Goal: Transaction & Acquisition: Purchase product/service

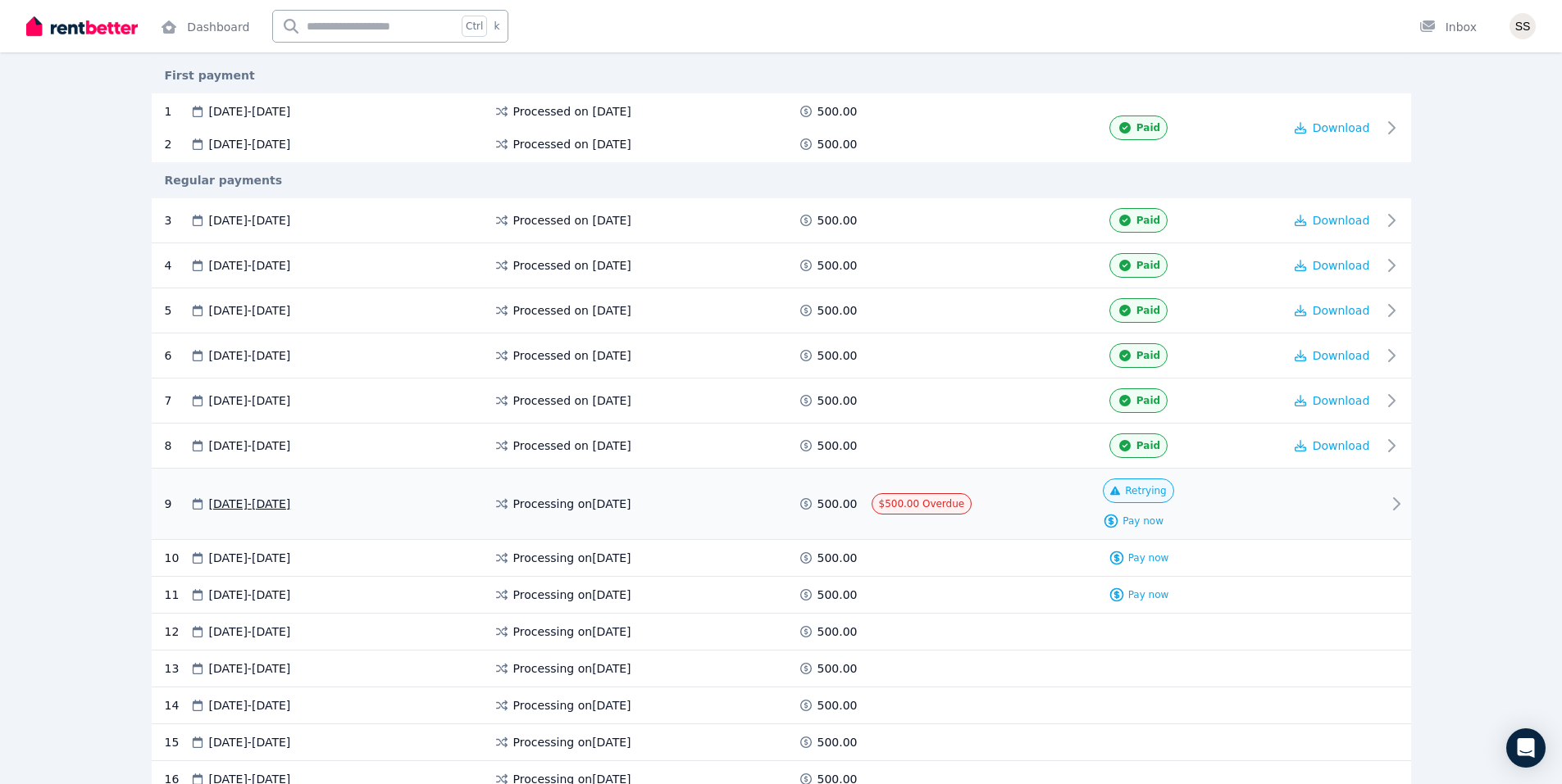
scroll to position [328, 0]
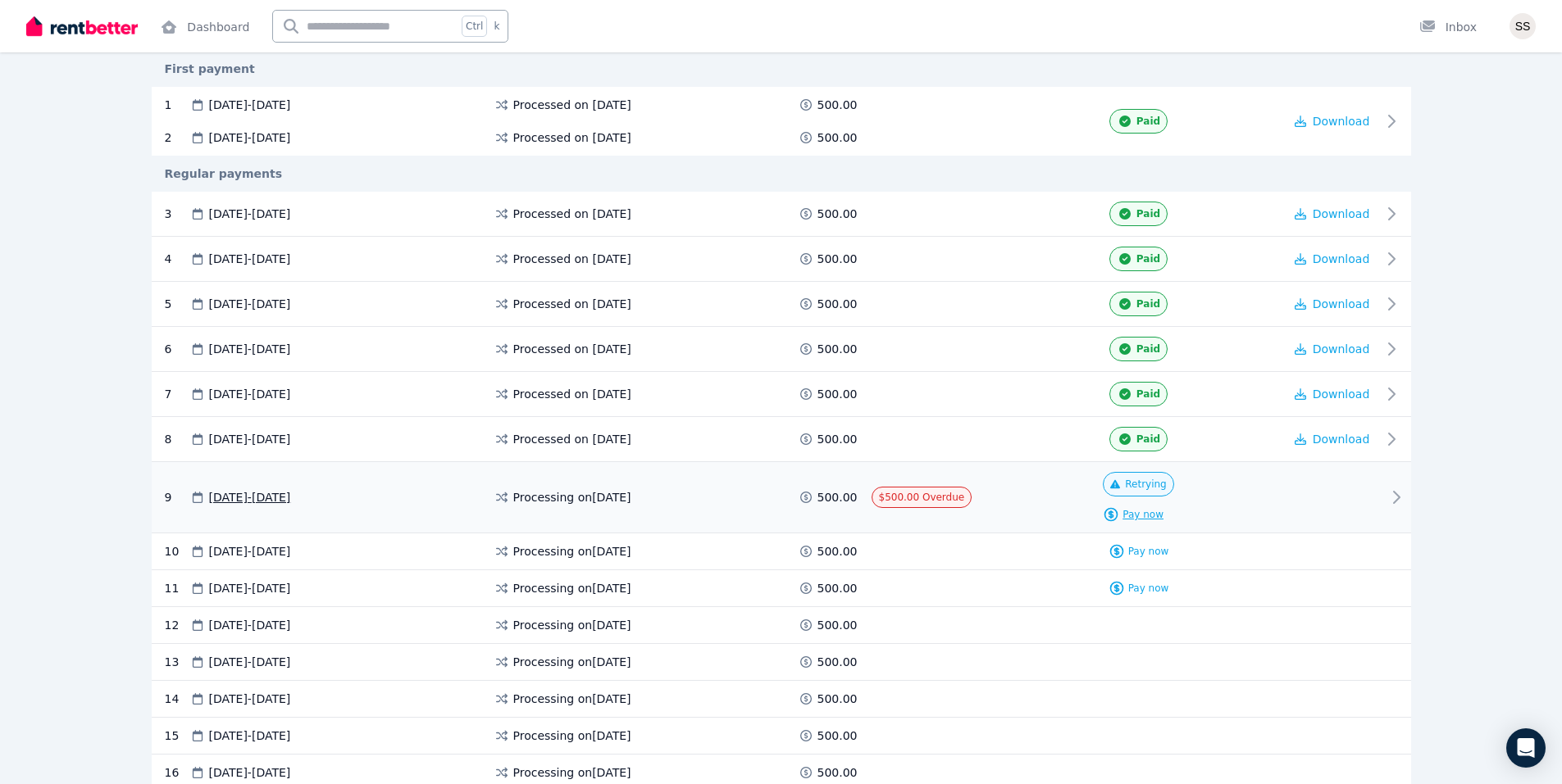
click at [1134, 515] on span "Pay now" at bounding box center [1142, 515] width 41 height 13
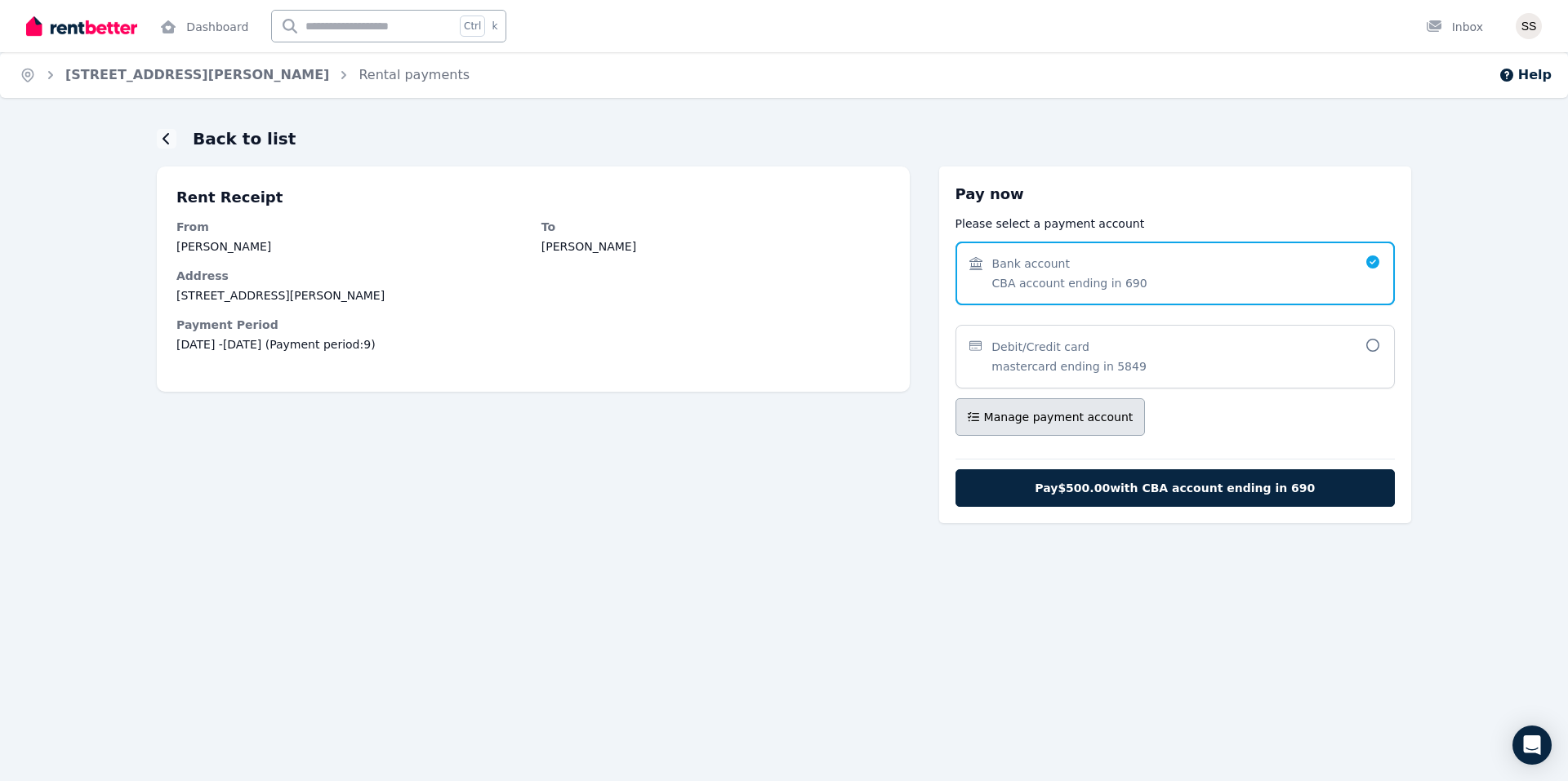
click at [1073, 416] on span "Manage payment account" at bounding box center [1059, 417] width 150 height 16
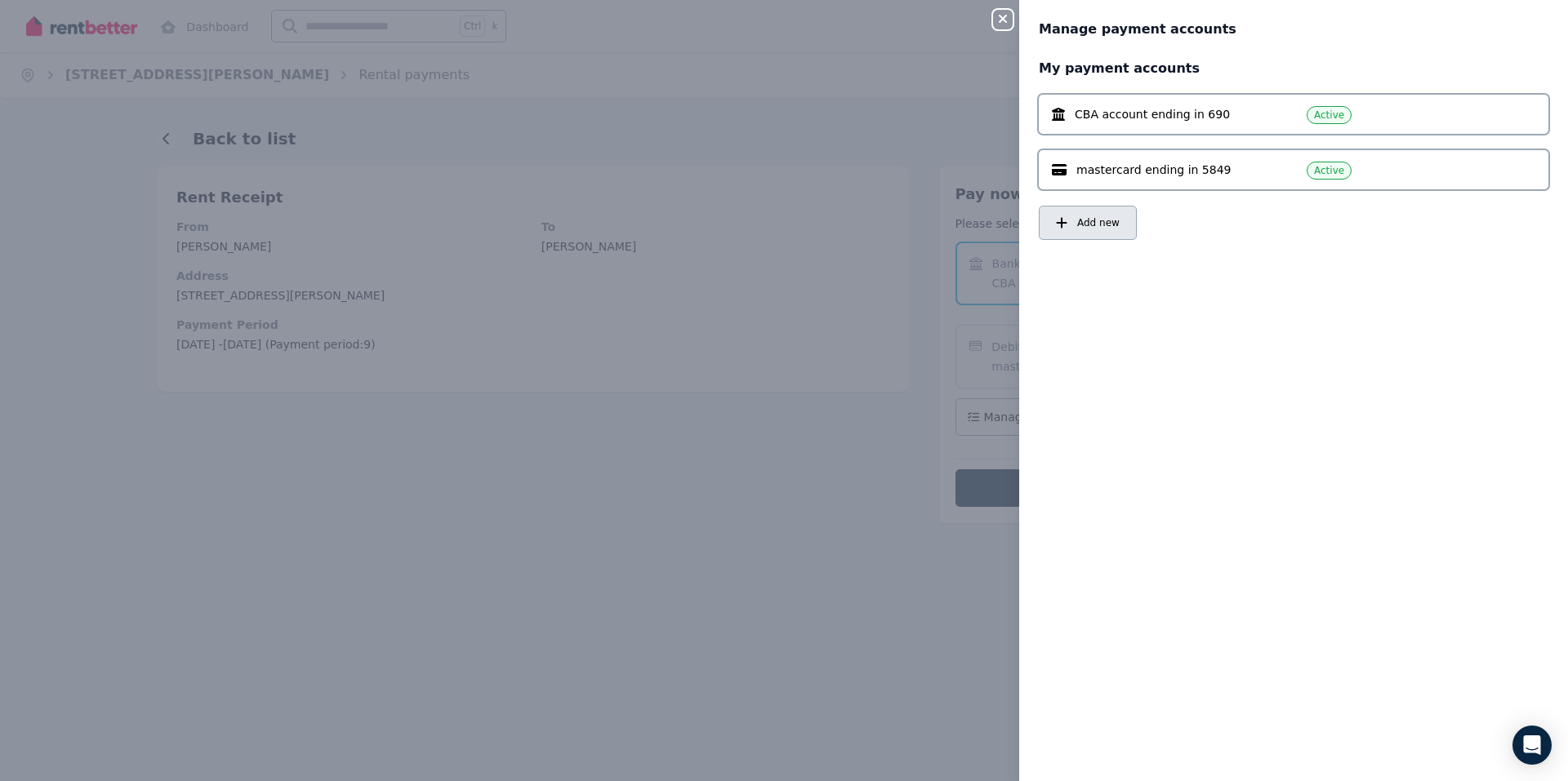
click at [1100, 230] on button "Add new" at bounding box center [1087, 224] width 98 height 35
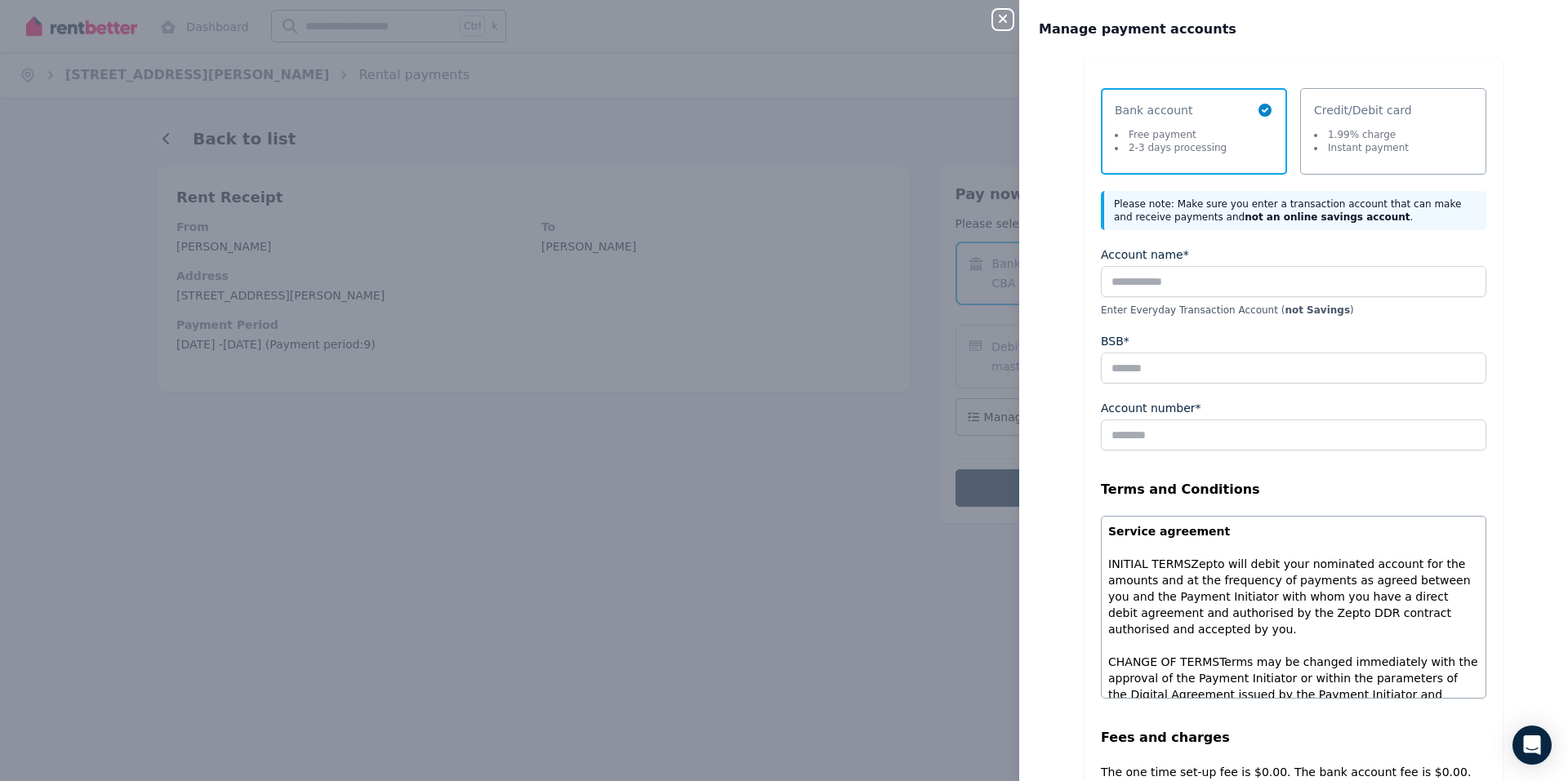
click at [1391, 117] on span "Credit/Debit card" at bounding box center [1363, 110] width 98 height 16
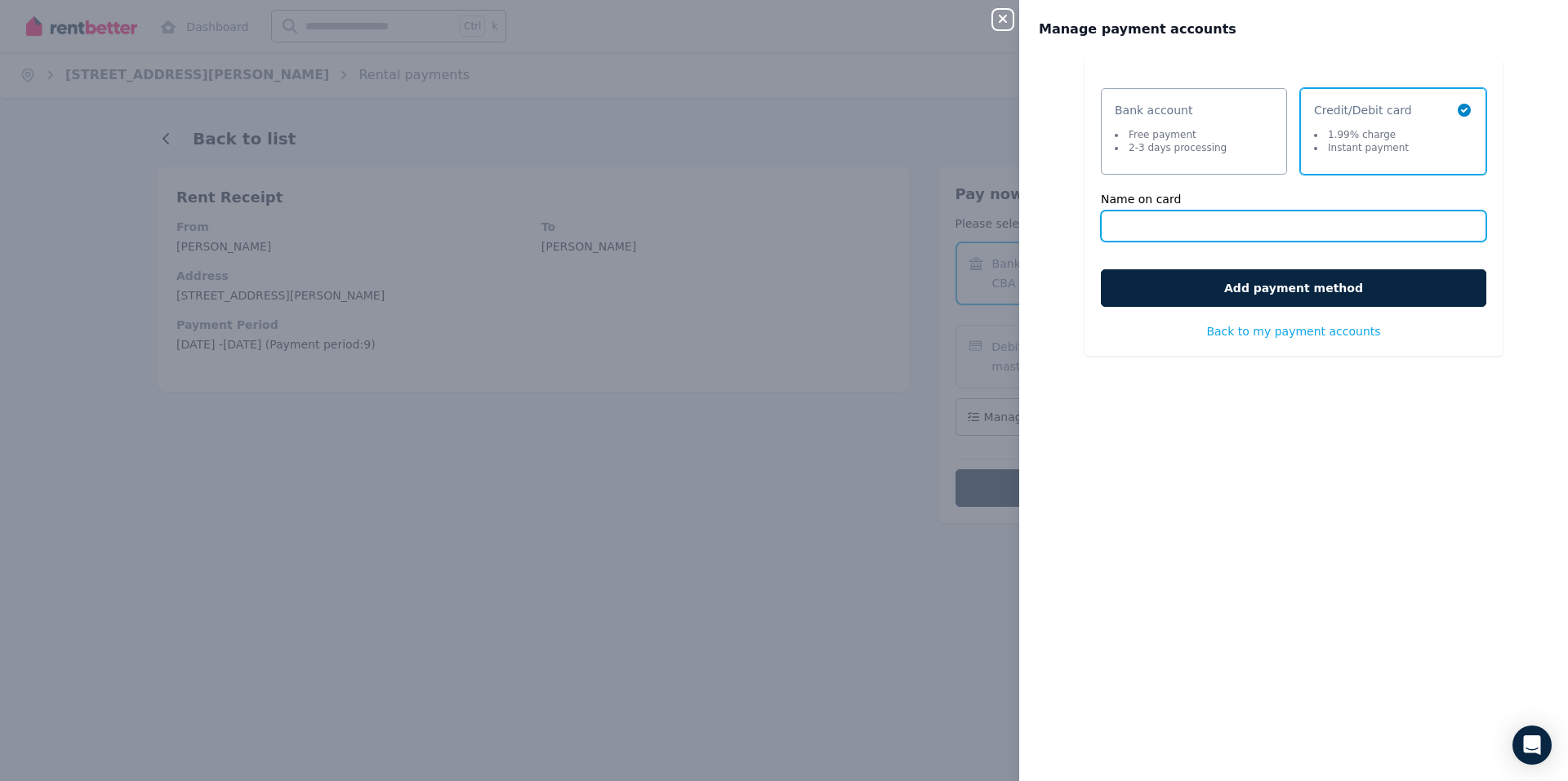
click at [1172, 229] on input "Name on card" at bounding box center [1293, 226] width 385 height 31
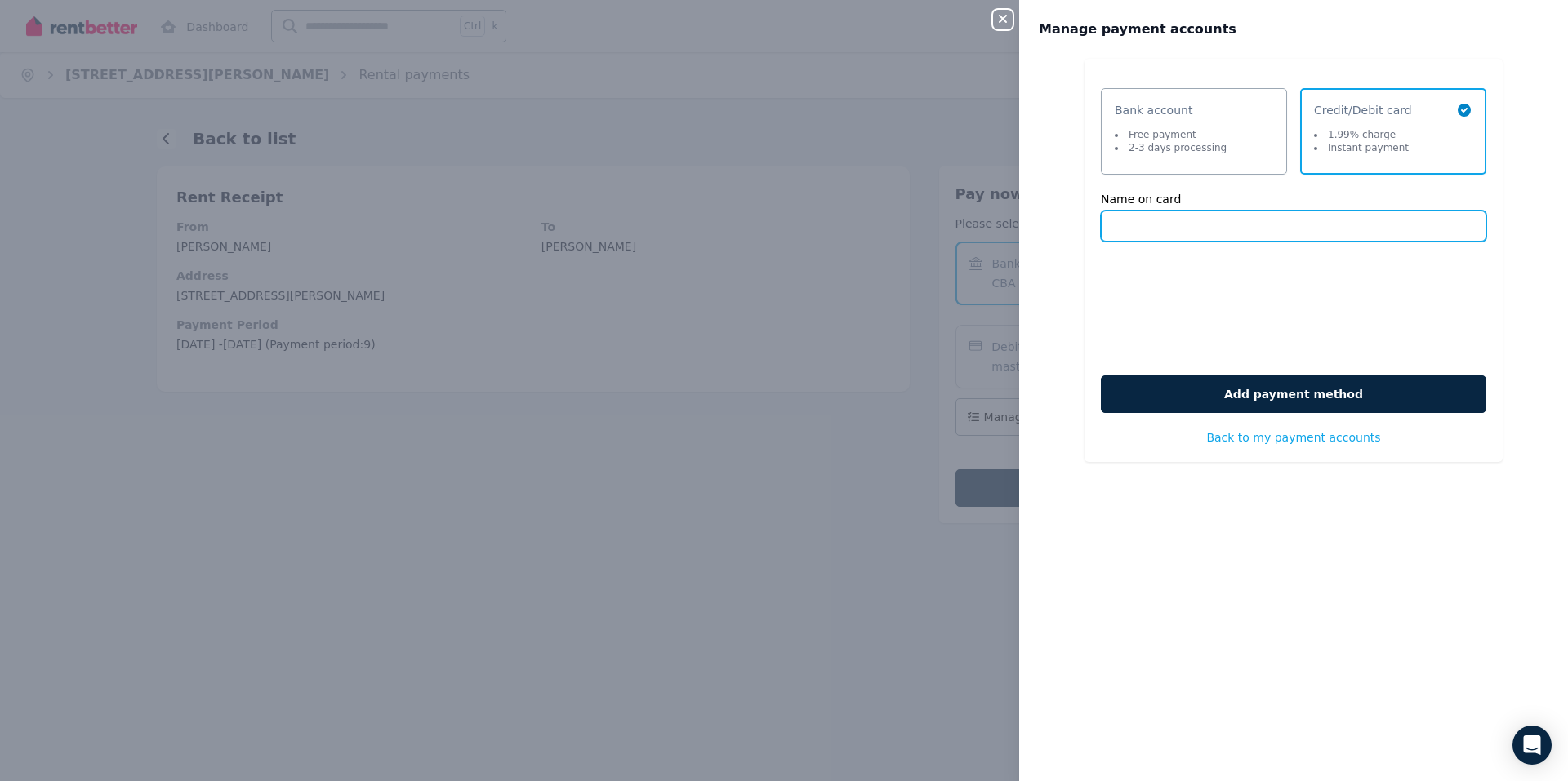
type input "**********"
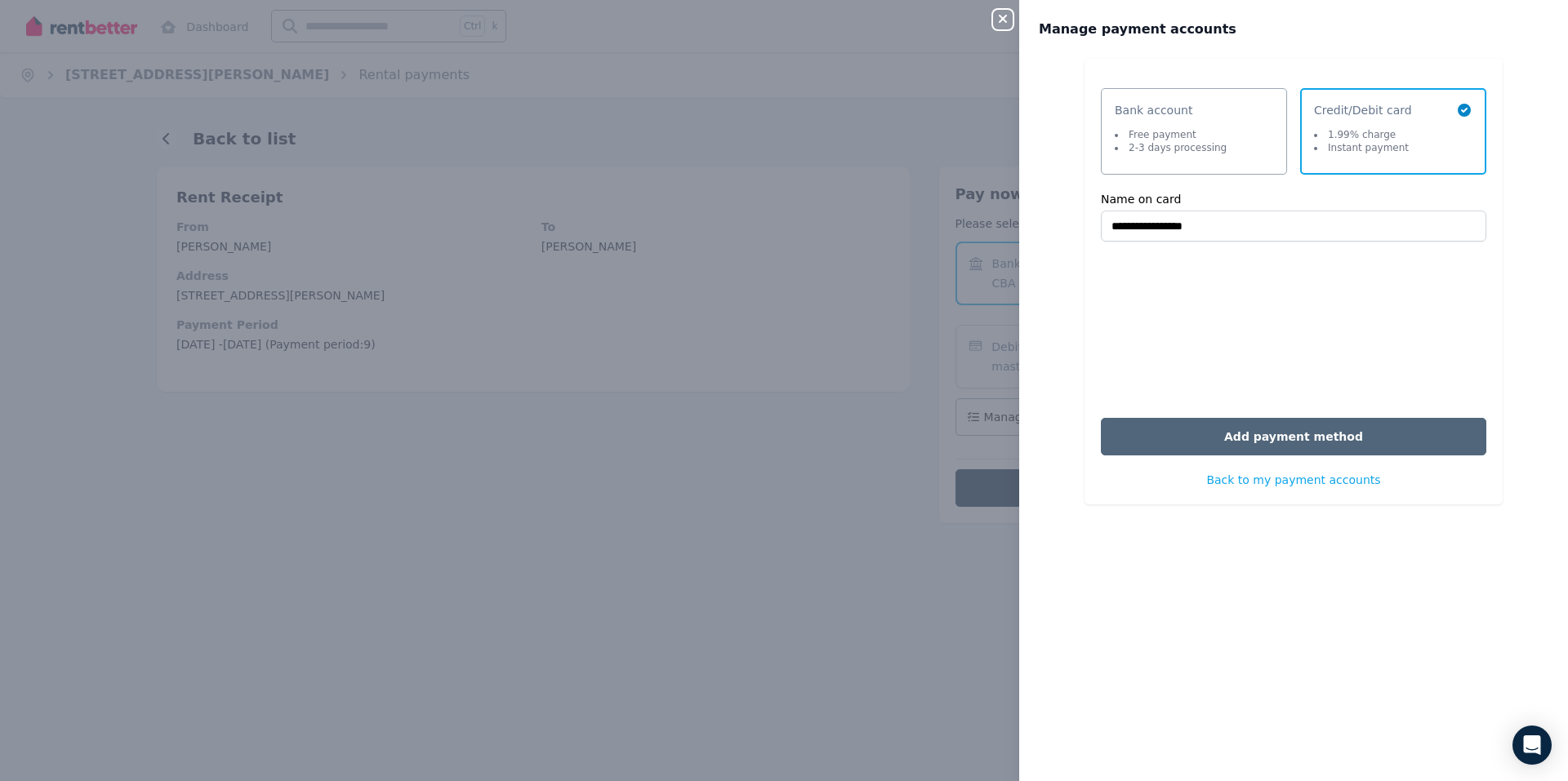
click at [1332, 455] on button "Add payment method" at bounding box center [1293, 436] width 385 height 37
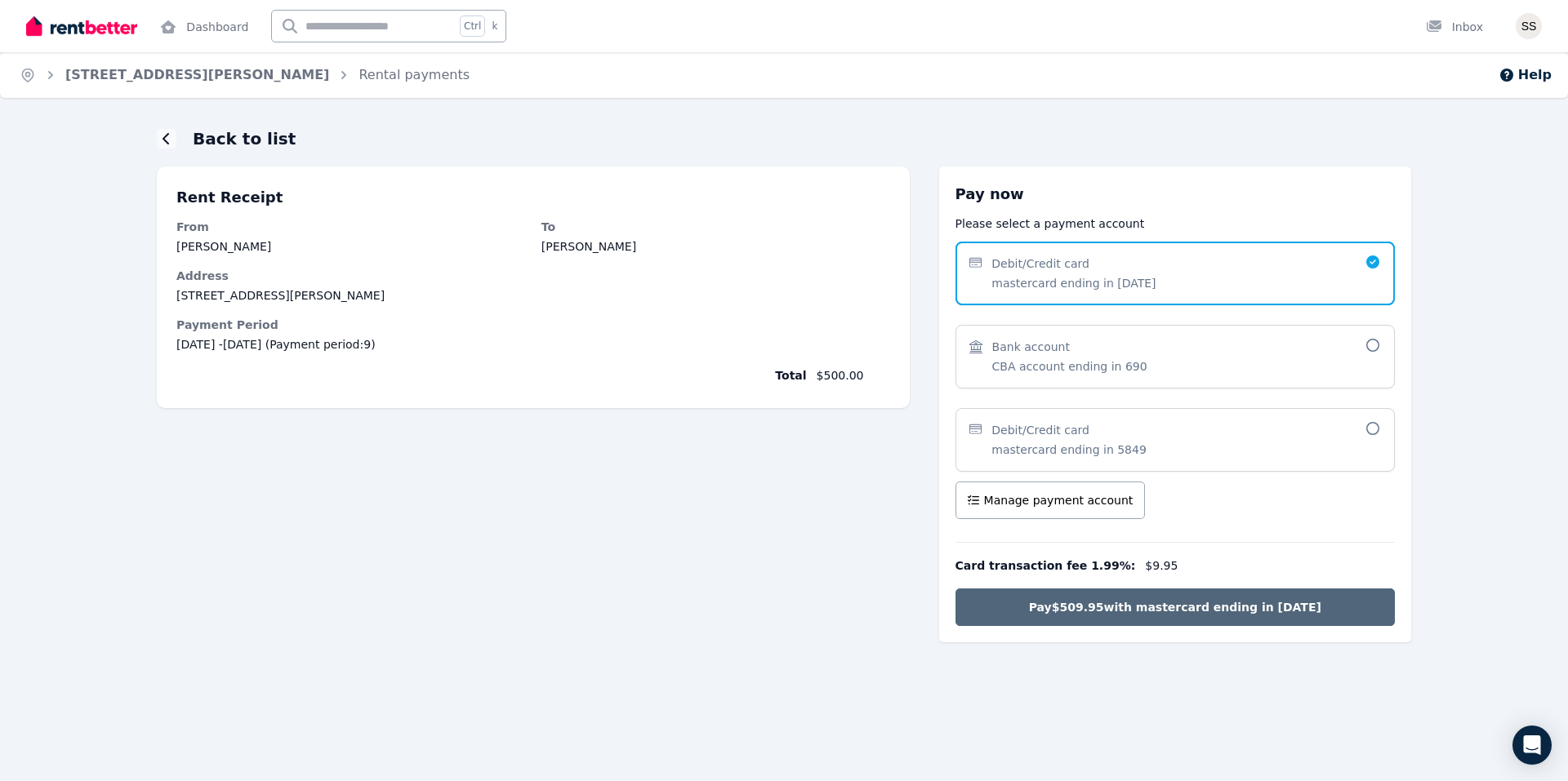
click at [1273, 614] on span "Pay $509.95 with mastercard ending in [DATE]" at bounding box center [1176, 608] width 292 height 16
